Goal: Transaction & Acquisition: Purchase product/service

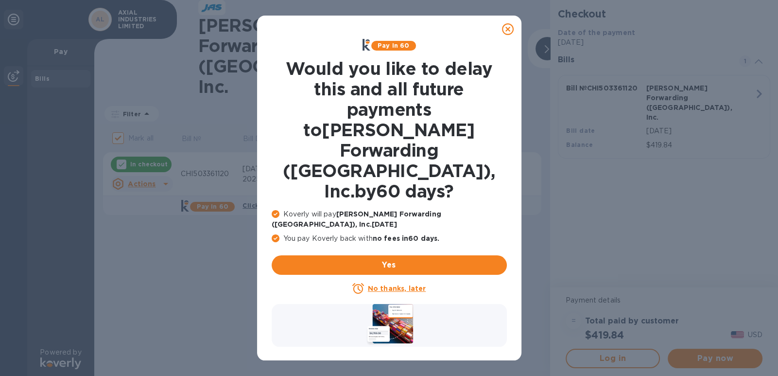
click at [506, 28] on icon at bounding box center [508, 29] width 12 height 12
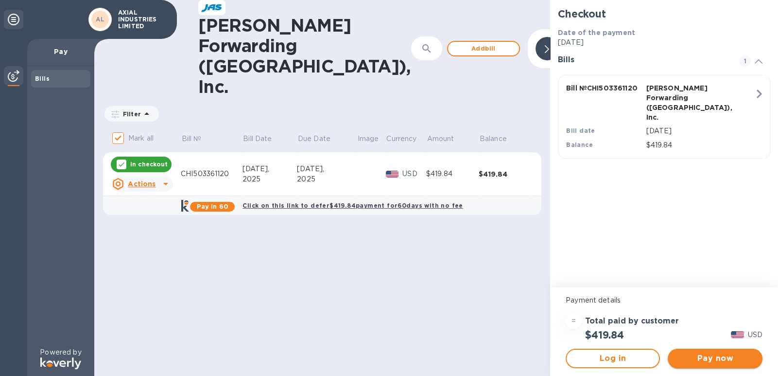
click at [705, 357] on span "Pay now" at bounding box center [715, 358] width 79 height 12
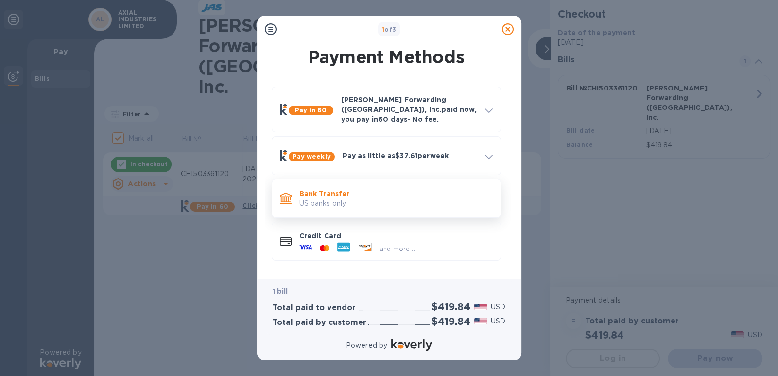
click at [323, 198] on p "US banks only." at bounding box center [395, 203] width 193 height 10
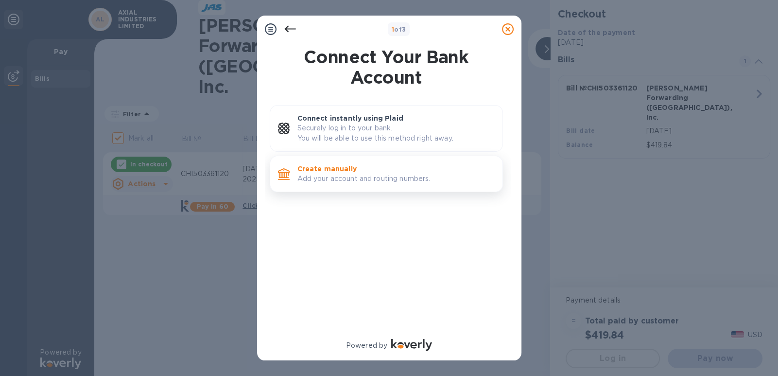
click at [330, 171] on p "Create manually" at bounding box center [395, 169] width 197 height 10
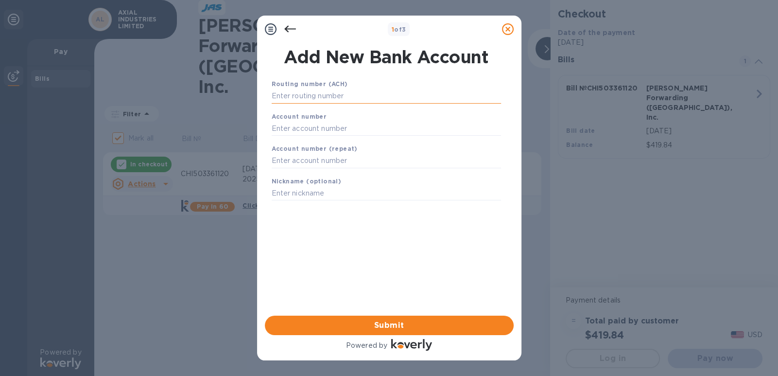
click at [350, 96] on input "text" at bounding box center [386, 96] width 229 height 15
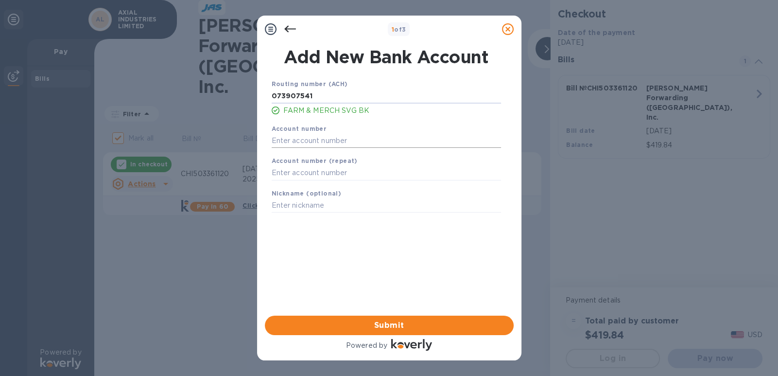
type input "073907541"
click at [348, 140] on input "text" at bounding box center [386, 140] width 229 height 15
type input "20117605"
click at [356, 175] on input "text" at bounding box center [386, 173] width 229 height 15
type input "20117605"
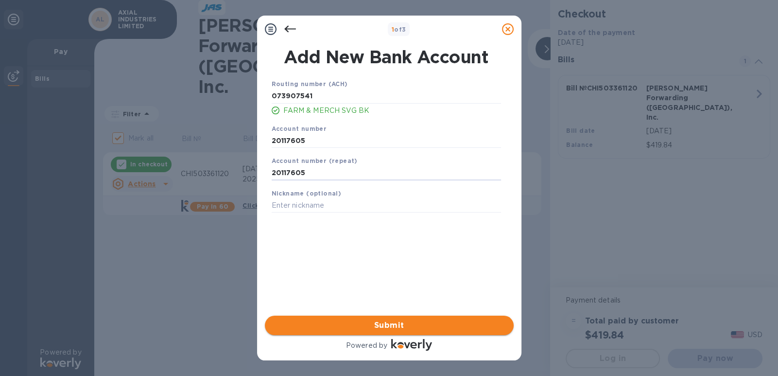
click at [387, 324] on span "Submit" at bounding box center [389, 325] width 233 height 12
